Goal: Task Accomplishment & Management: Manage account settings

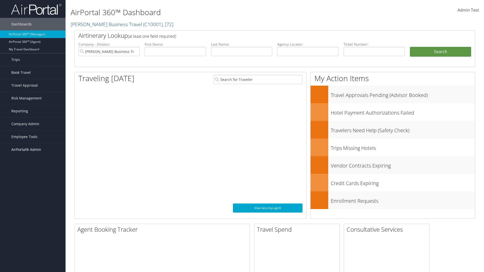
click at [33, 150] on span "AirPortal® Admin" at bounding box center [26, 150] width 30 height 13
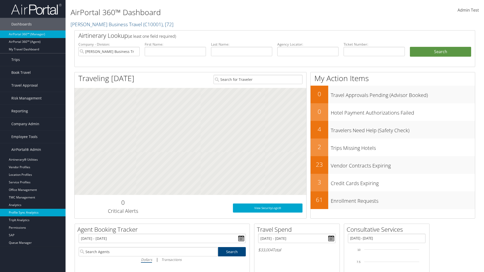
click at [33, 213] on link "Profile Sync Analytics" at bounding box center [33, 213] width 66 height 8
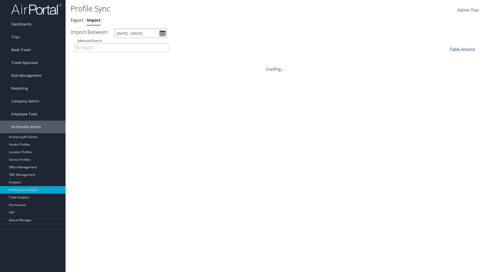
click at [141, 33] on input "[DATE] - [DATE]" at bounding box center [140, 33] width 53 height 9
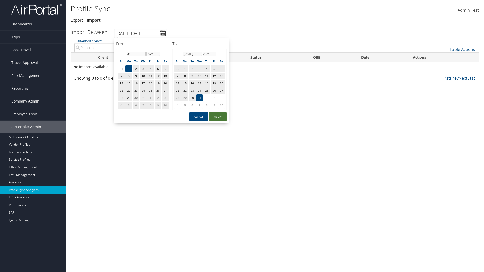
click at [218, 117] on button "Apply" at bounding box center [218, 116] width 18 height 9
type input "1/1/2024 - 7/31/2024"
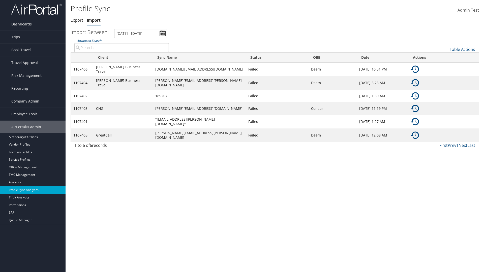
click at [415, 69] on img at bounding box center [415, 69] width 8 height 8
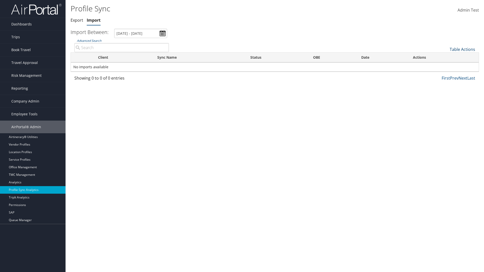
click at [463, 49] on link "Table Actions" at bounding box center [462, 50] width 25 height 6
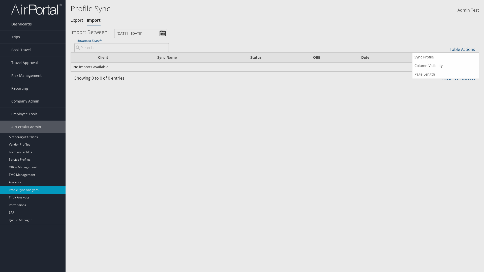
click at [0, 0] on input "User" at bounding box center [0, 0] width 0 height 0
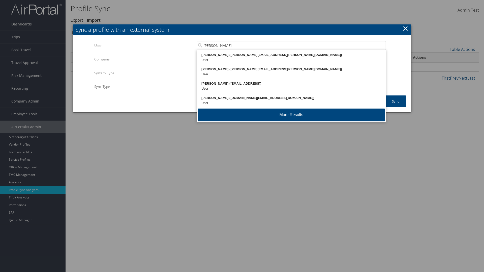
click at [291, 55] on div "Kyle Casazza (kyle.casazza@cbtravel.com)" at bounding box center [291, 54] width 187 height 5
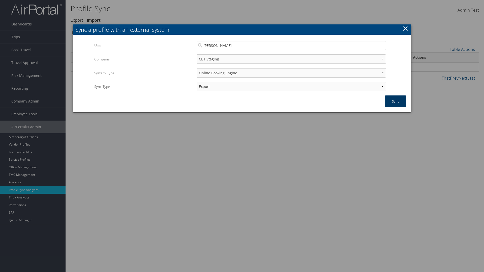
type input "Kyle Casazza"
click at [396, 101] on button "Sync" at bounding box center [395, 102] width 21 height 12
click at [77, 20] on link "Export" at bounding box center [77, 20] width 13 height 6
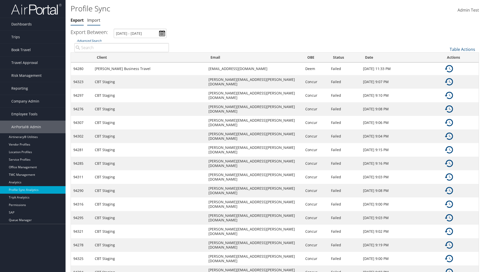
click at [94, 20] on link "Import" at bounding box center [93, 20] width 13 height 6
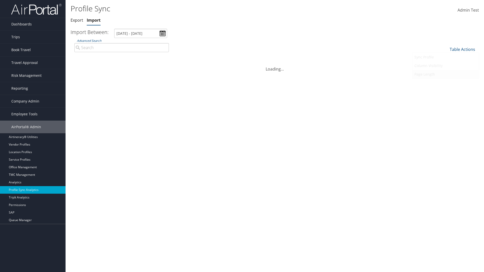
click at [446, 74] on link "Page Length" at bounding box center [446, 74] width 66 height 9
click at [446, 66] on link "25" at bounding box center [446, 66] width 66 height 9
click at [463, 49] on link "Table Actions" at bounding box center [462, 50] width 25 height 6
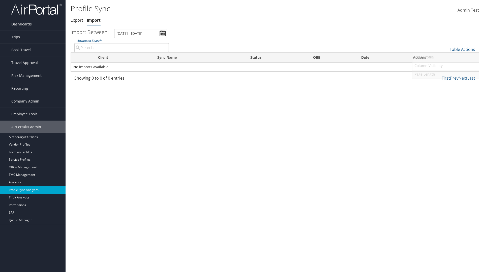
click at [446, 74] on link "Page Length" at bounding box center [446, 74] width 66 height 9
click at [446, 75] on link "50" at bounding box center [446, 75] width 66 height 9
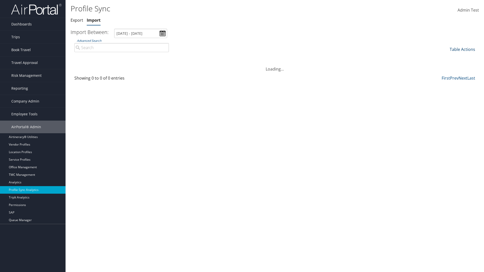
click at [463, 49] on link "Table Actions" at bounding box center [462, 50] width 25 height 6
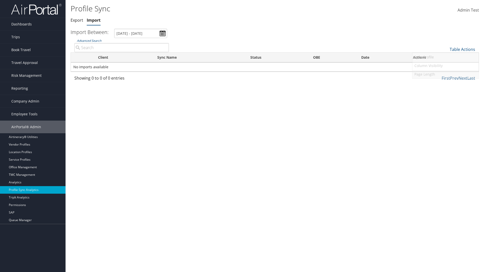
click at [446, 74] on link "Page Length" at bounding box center [446, 74] width 66 height 9
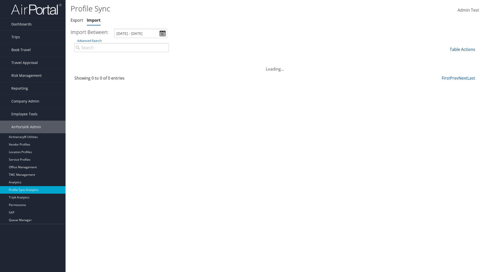
click at [463, 49] on link "Table Actions" at bounding box center [462, 50] width 25 height 6
click at [446, 66] on link "Column Visibility" at bounding box center [446, 66] width 66 height 9
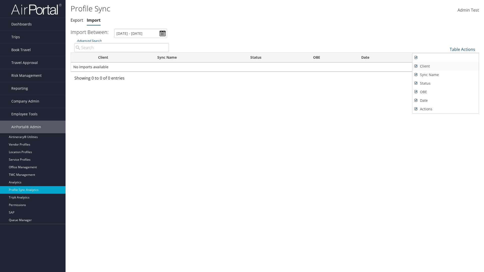
click at [446, 66] on link "Client" at bounding box center [446, 66] width 66 height 9
click at [446, 75] on link "Sync Name" at bounding box center [446, 75] width 66 height 9
click at [446, 83] on link "Status" at bounding box center [446, 83] width 66 height 9
click at [446, 92] on link "OBE" at bounding box center [446, 92] width 66 height 9
click at [446, 100] on link "Date" at bounding box center [446, 100] width 66 height 9
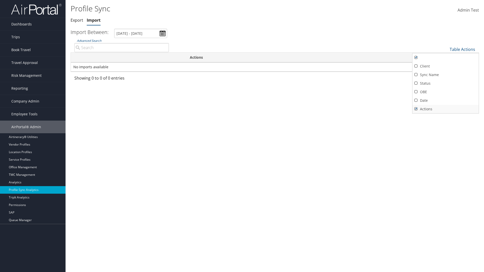
click at [446, 109] on link "Actions" at bounding box center [446, 109] width 66 height 9
click at [446, 66] on link "Client" at bounding box center [446, 66] width 66 height 9
click at [446, 75] on link "Sync Name" at bounding box center [446, 75] width 66 height 9
click at [446, 83] on link "Status" at bounding box center [446, 83] width 66 height 9
